Goal: Task Accomplishment & Management: Manage account settings

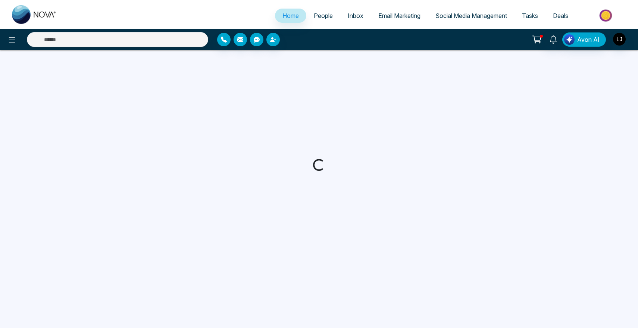
select select "*"
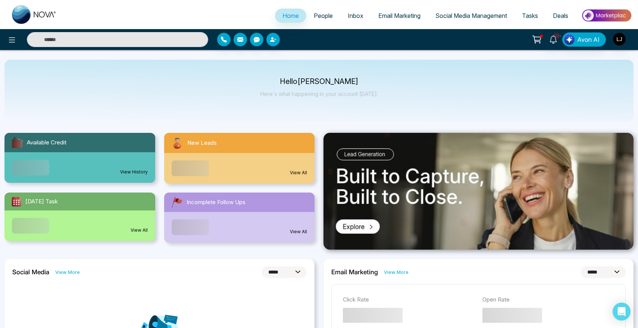
click at [321, 19] on span "People" at bounding box center [323, 15] width 19 height 7
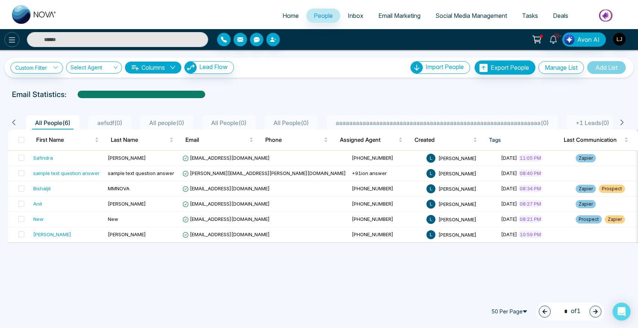
click at [14, 41] on icon at bounding box center [11, 39] width 9 height 9
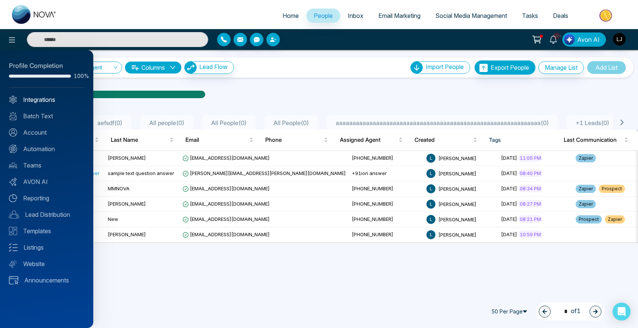
click at [47, 103] on link "Integrations" at bounding box center [46, 99] width 75 height 9
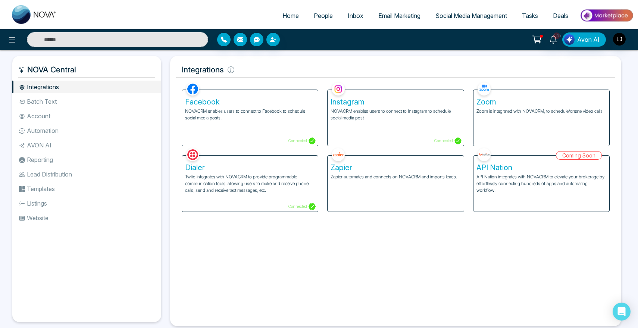
click at [74, 121] on li "Account" at bounding box center [86, 116] width 149 height 13
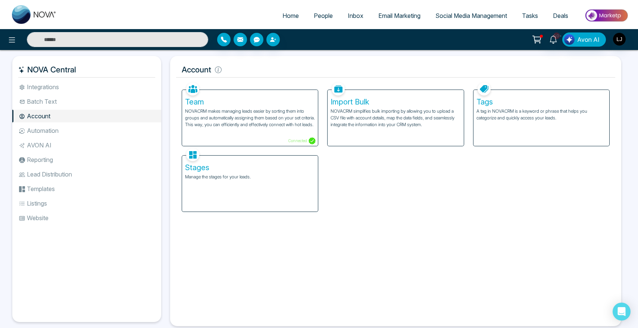
click at [250, 183] on div "Stages Manage the stages for your leads." at bounding box center [250, 184] width 136 height 56
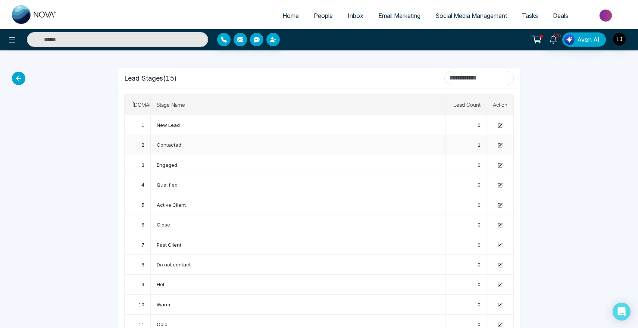
scroll to position [92, 0]
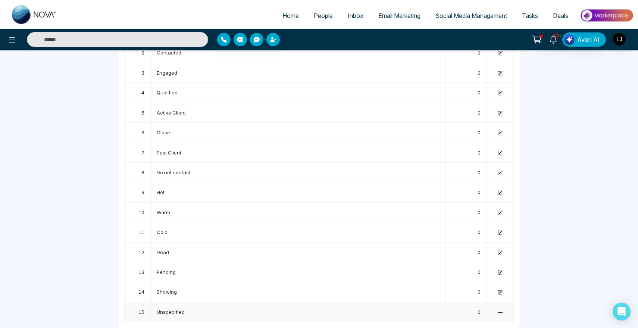
click at [502, 309] on span "—" at bounding box center [500, 312] width 5 height 6
click at [500, 310] on span "—" at bounding box center [500, 312] width 5 height 6
drag, startPoint x: 500, startPoint y: 310, endPoint x: 384, endPoint y: 231, distance: 140.0
click at [499, 310] on span "—" at bounding box center [500, 312] width 5 height 6
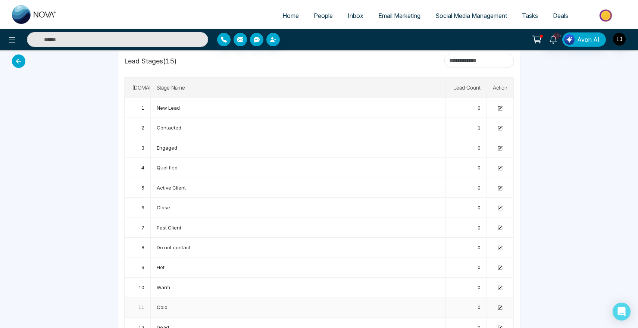
scroll to position [0, 0]
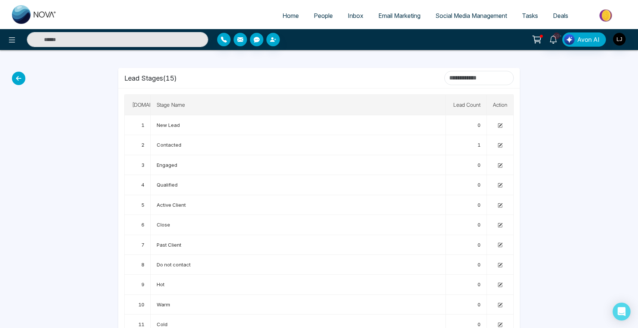
click at [130, 76] on p "Lead Stages ( 15 )" at bounding box center [150, 78] width 53 height 10
drag, startPoint x: 130, startPoint y: 76, endPoint x: 155, endPoint y: 76, distance: 25.0
click at [155, 76] on p "Lead Stages ( 15 )" at bounding box center [150, 78] width 53 height 10
copy p "Lead Stages"
